Goal: Book appointment/travel/reservation

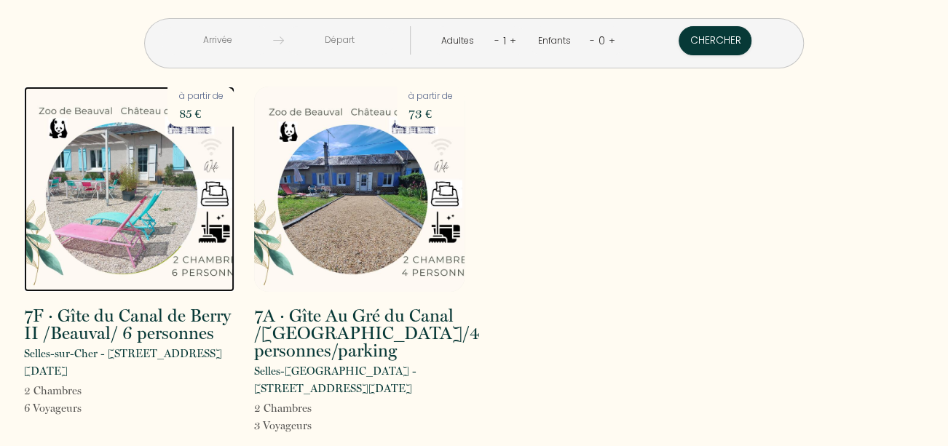
click at [88, 197] on img at bounding box center [129, 189] width 210 height 205
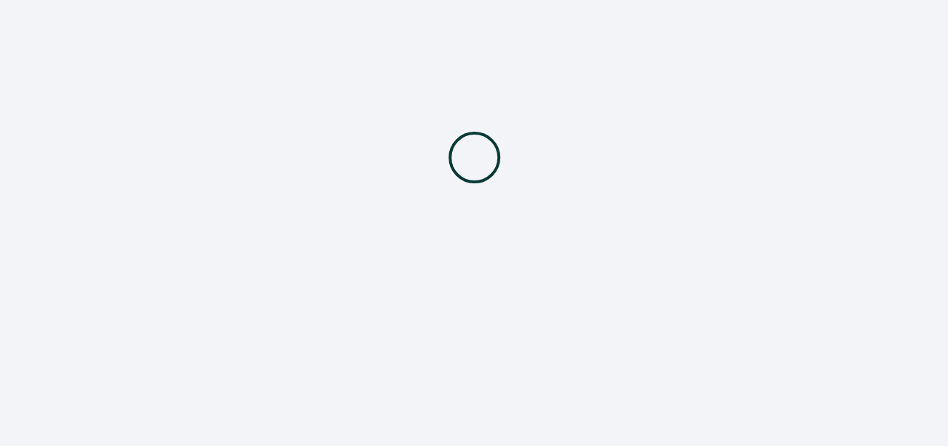
click at [88, 197] on div at bounding box center [474, 157] width 948 height 315
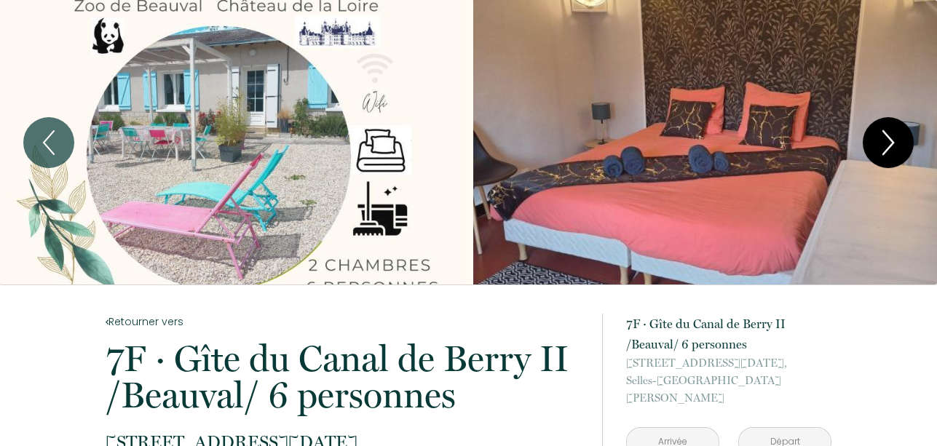
click at [893, 139] on icon "Next" at bounding box center [888, 143] width 31 height 44
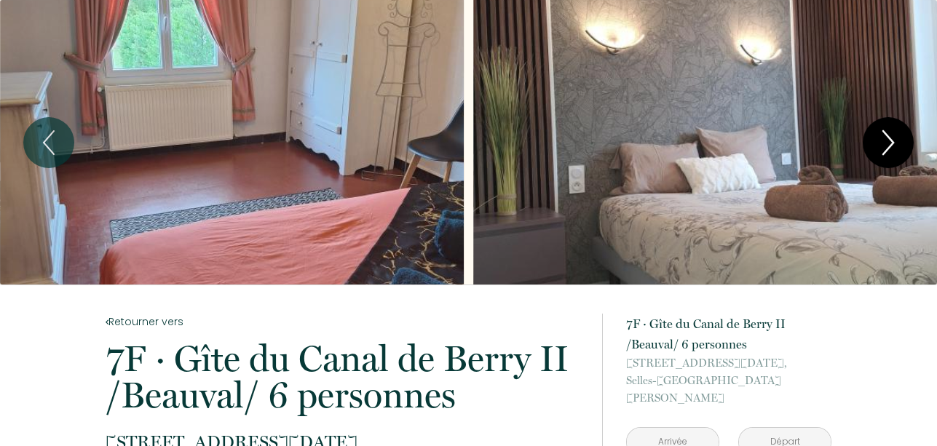
click at [893, 139] on icon "Next" at bounding box center [888, 143] width 31 height 44
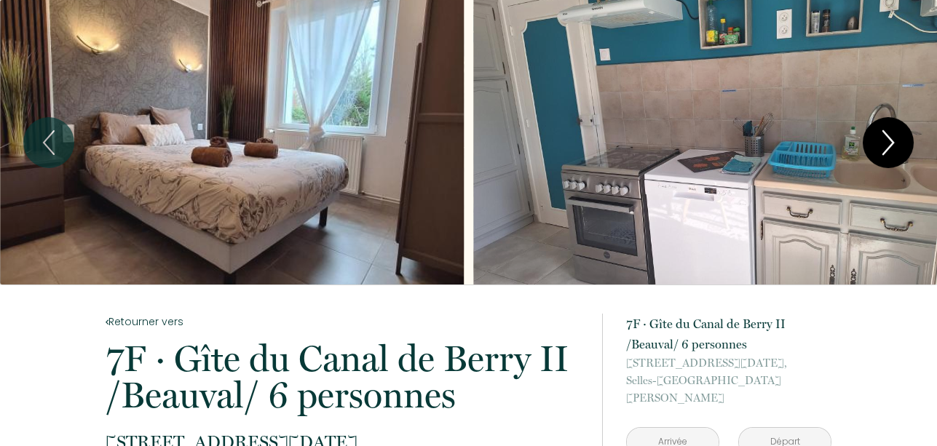
click at [893, 139] on icon "Next" at bounding box center [888, 143] width 31 height 44
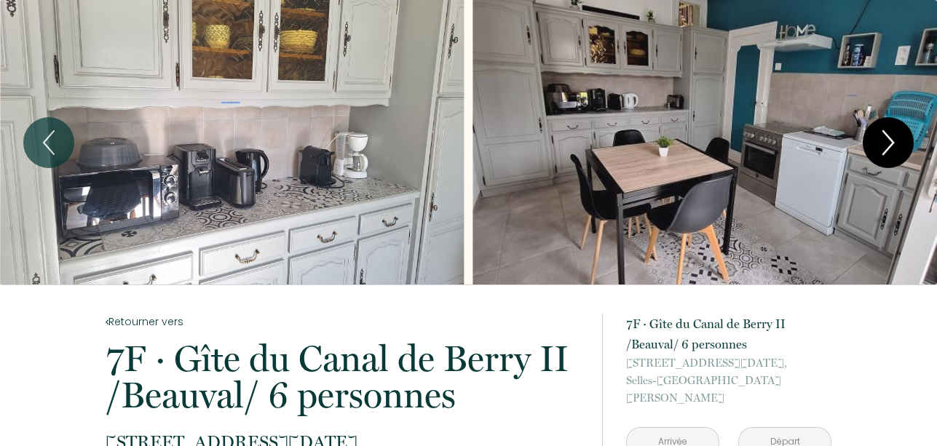
click at [893, 139] on icon "Next" at bounding box center [888, 143] width 31 height 44
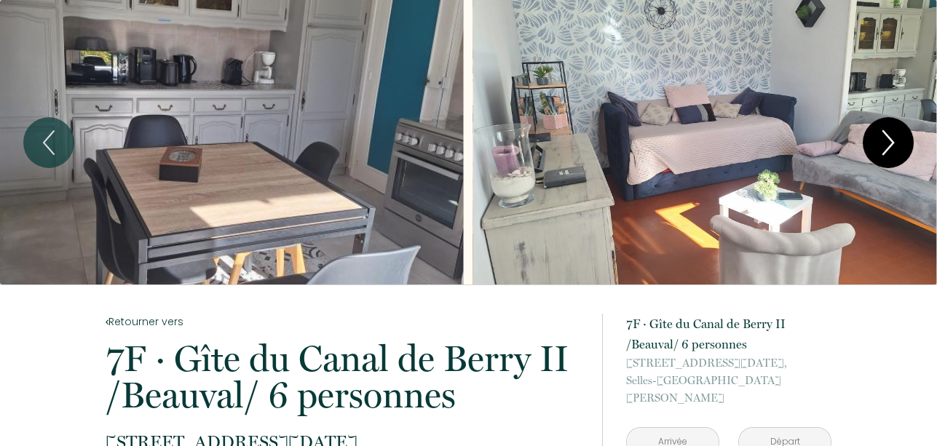
click at [893, 139] on icon "Next" at bounding box center [888, 143] width 31 height 44
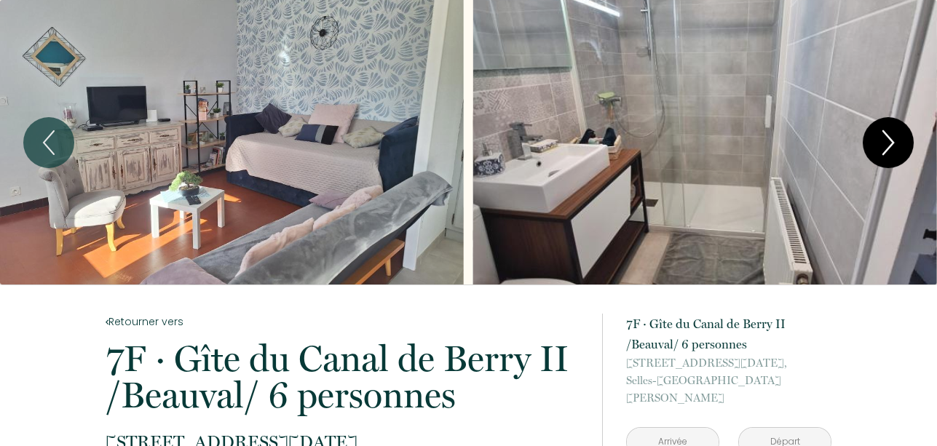
click at [889, 142] on icon "Next" at bounding box center [888, 143] width 31 height 44
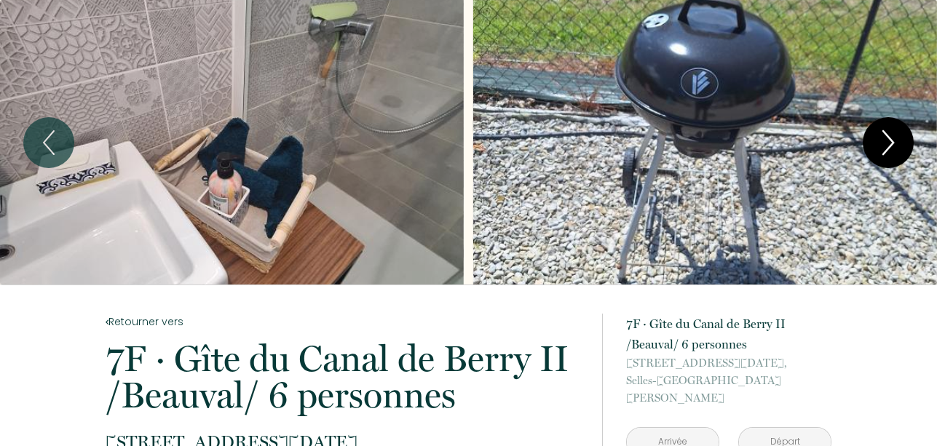
click at [889, 142] on icon "Next" at bounding box center [888, 143] width 31 height 44
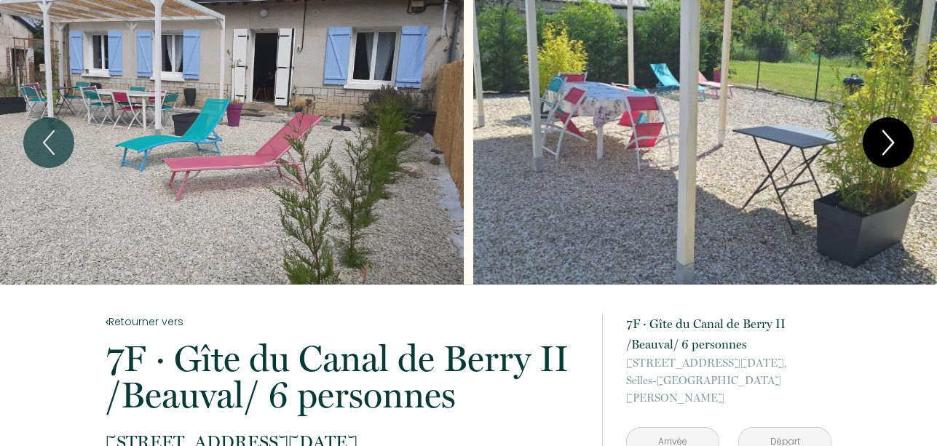
click at [889, 142] on icon "Next" at bounding box center [888, 143] width 31 height 44
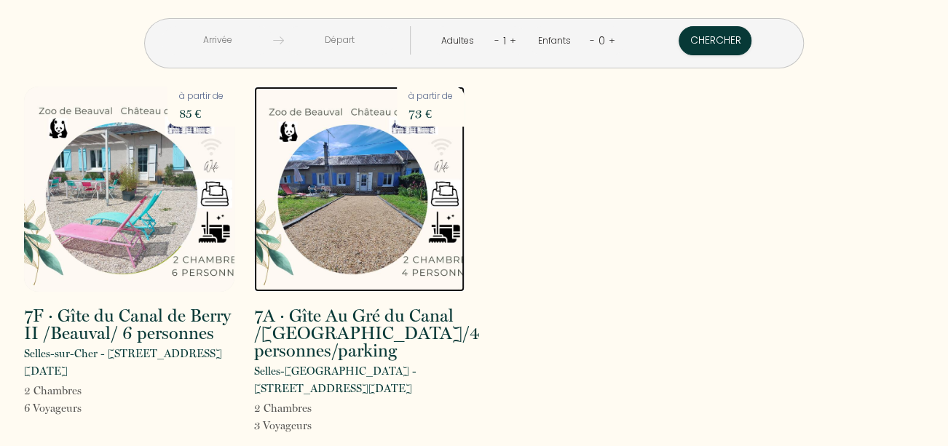
click at [358, 209] on img at bounding box center [359, 189] width 210 height 205
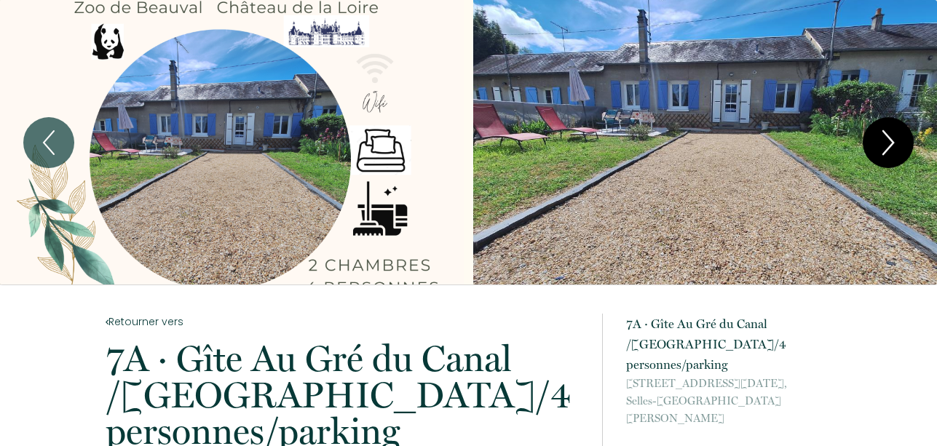
click at [887, 135] on icon "Next" at bounding box center [888, 142] width 10 height 23
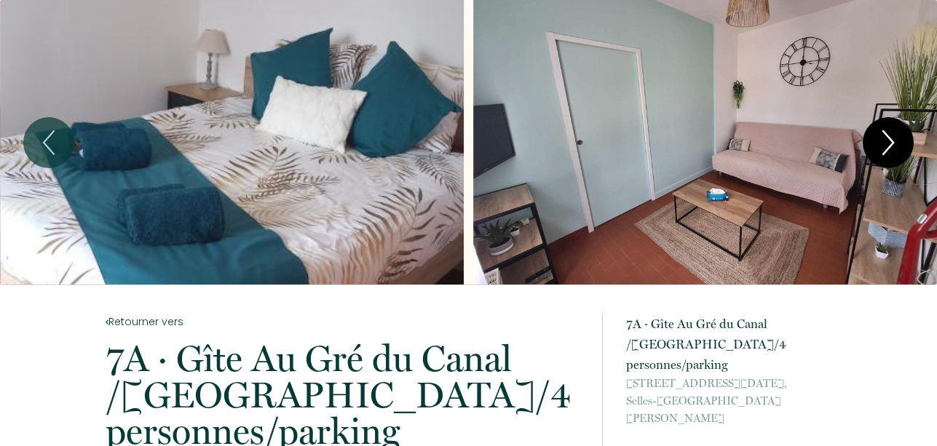
click at [887, 135] on icon "Next" at bounding box center [888, 142] width 10 height 23
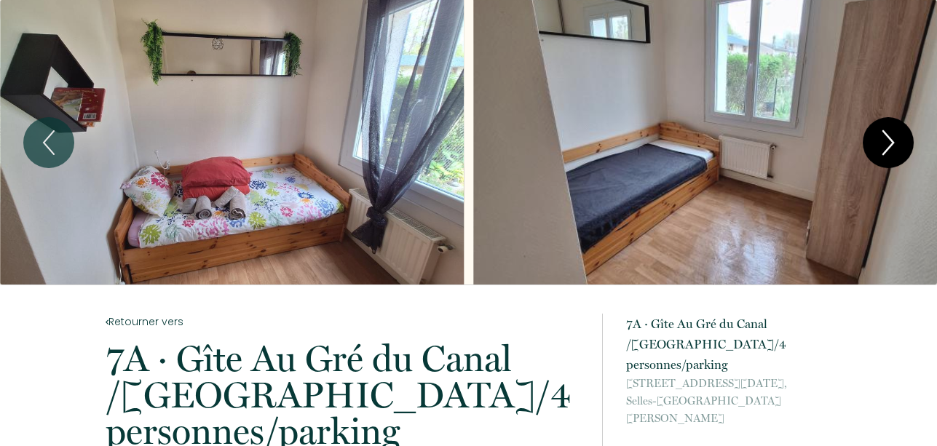
click at [886, 135] on icon "Next" at bounding box center [888, 142] width 10 height 23
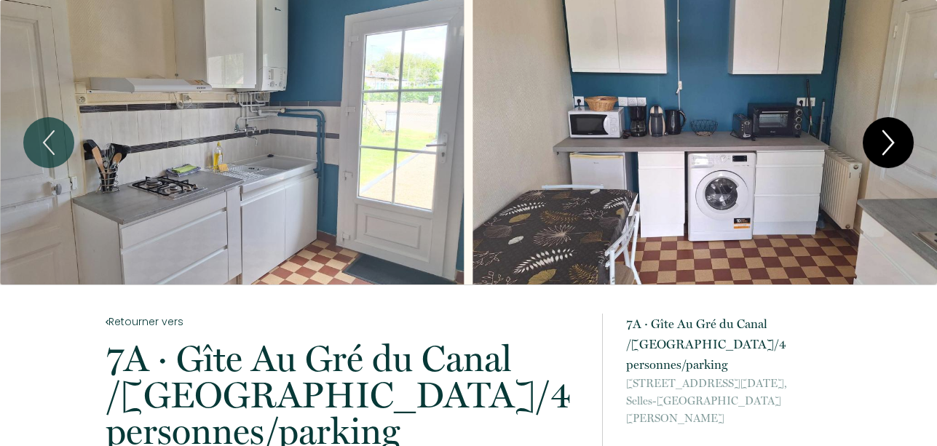
click at [886, 135] on icon "Next" at bounding box center [888, 142] width 10 height 23
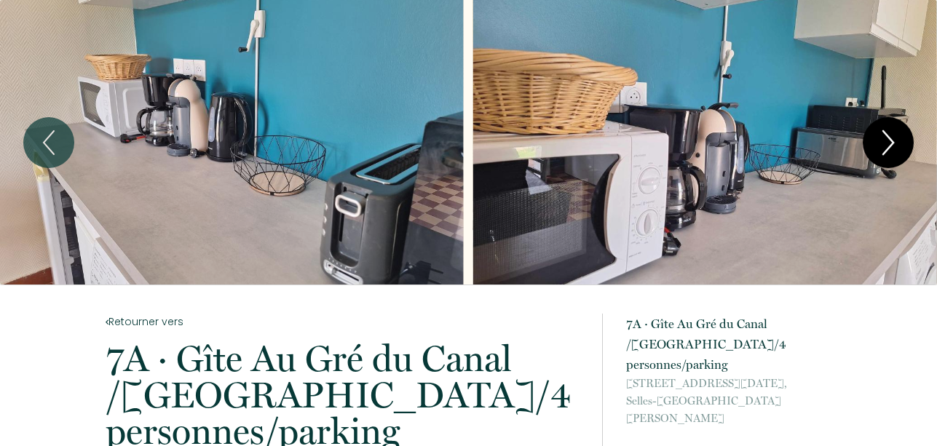
click at [886, 135] on icon "Next" at bounding box center [888, 142] width 10 height 23
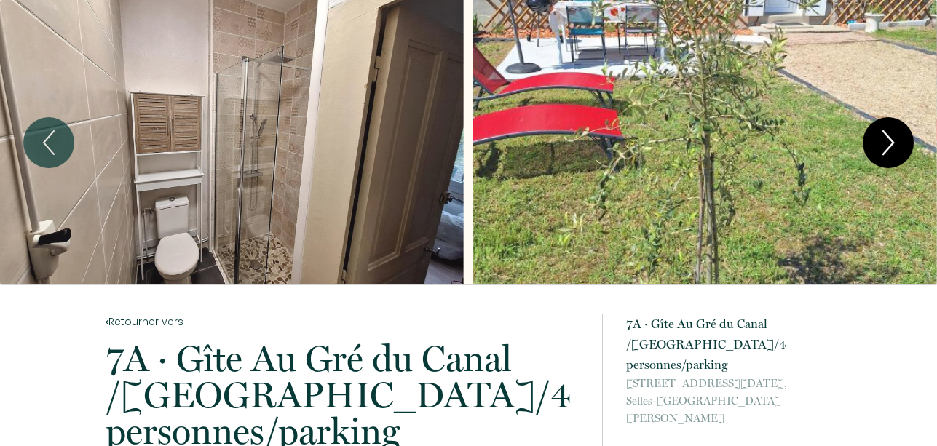
click at [886, 135] on icon "Next" at bounding box center [888, 142] width 10 height 23
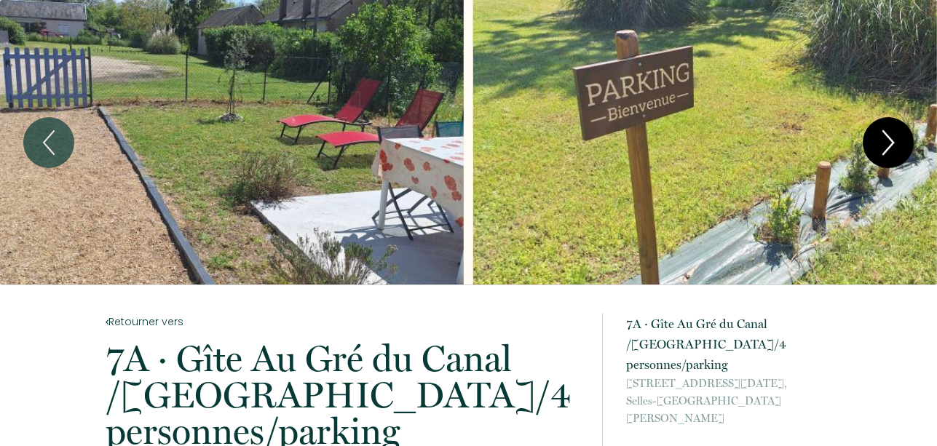
click at [886, 135] on icon "Next" at bounding box center [888, 142] width 10 height 23
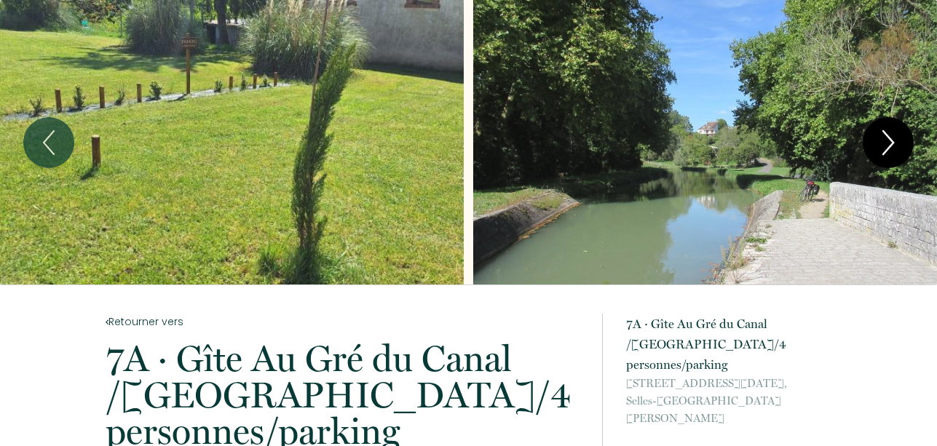
click at [886, 135] on icon "Next" at bounding box center [888, 142] width 10 height 23
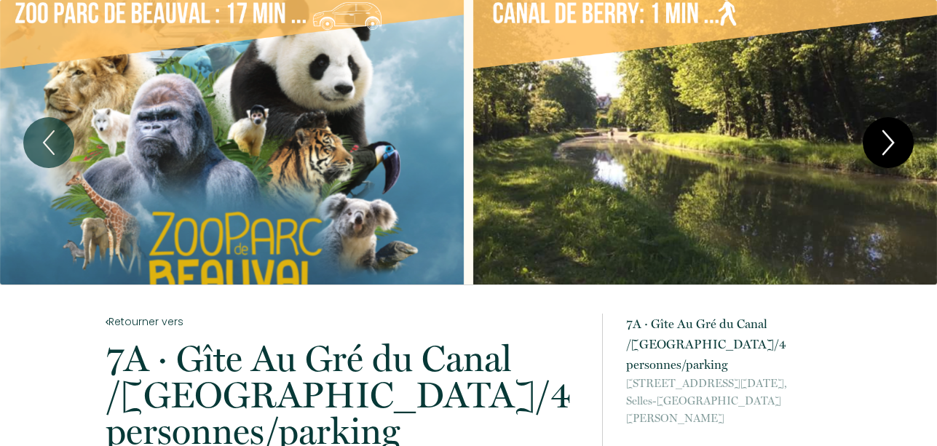
click at [886, 144] on icon "Next" at bounding box center [888, 143] width 31 height 44
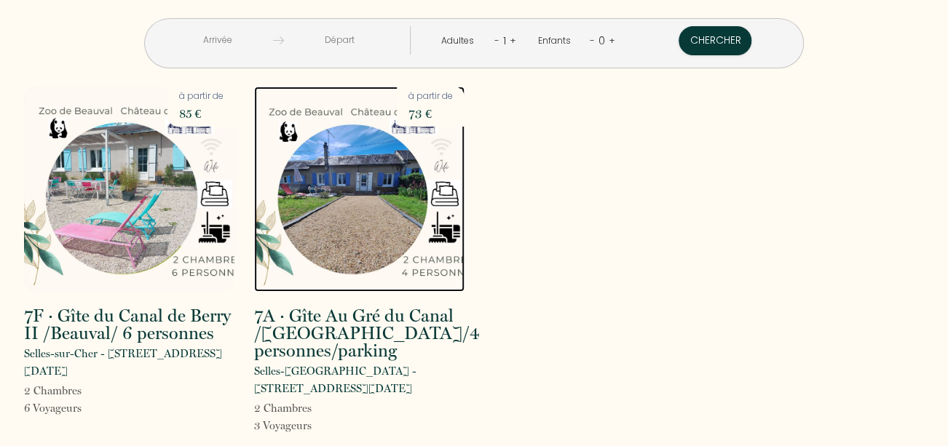
click at [364, 285] on img at bounding box center [359, 189] width 210 height 205
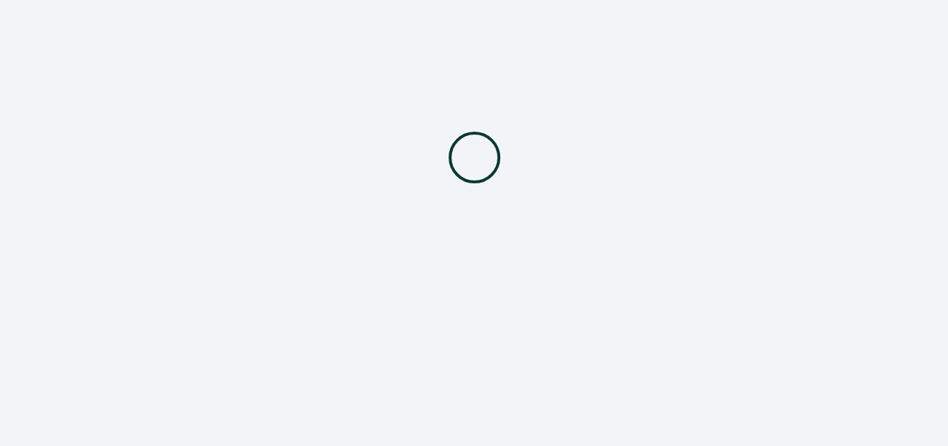
click at [364, 285] on div at bounding box center [474, 157] width 948 height 315
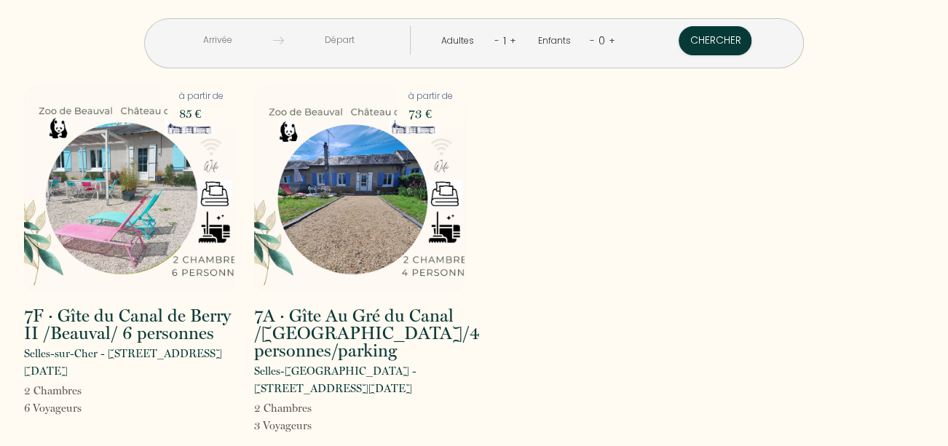
drag, startPoint x: 98, startPoint y: 213, endPoint x: 526, endPoint y: 171, distance: 430.2
click at [526, 171] on div "7F · Gîte du Canal de Berry II /Beauval/ 6 personnes [GEOGRAPHIC_DATA] - [STREE…" at bounding box center [474, 270] width 919 height 367
